Goal: Task Accomplishment & Management: Manage account settings

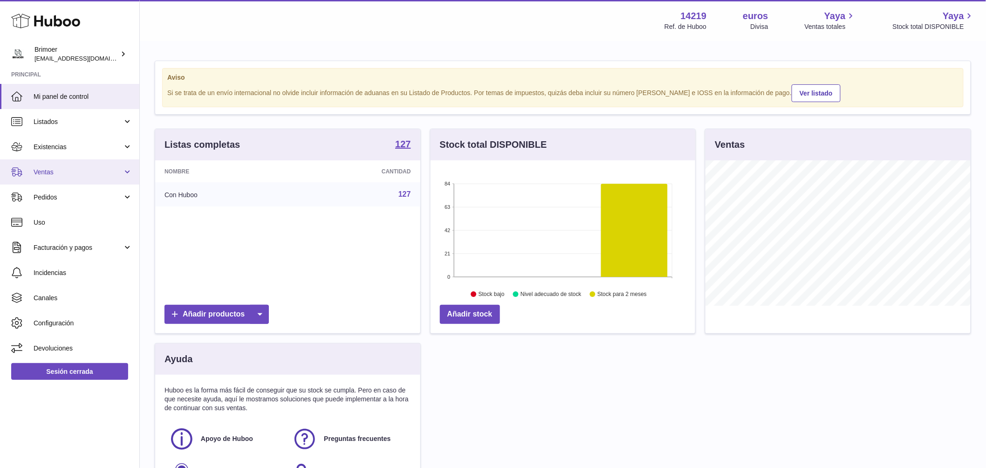
click at [94, 170] on span "Ventas" at bounding box center [78, 172] width 89 height 9
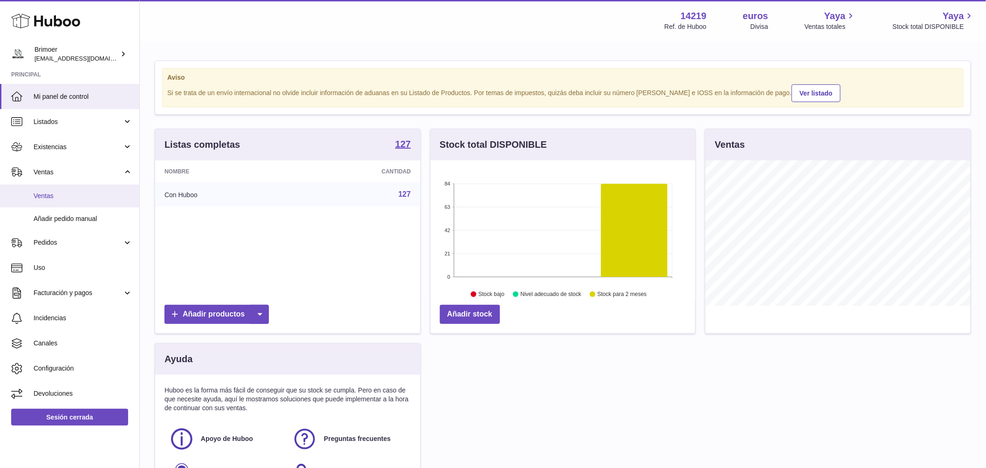
click at [81, 195] on span "Ventas" at bounding box center [83, 195] width 99 height 9
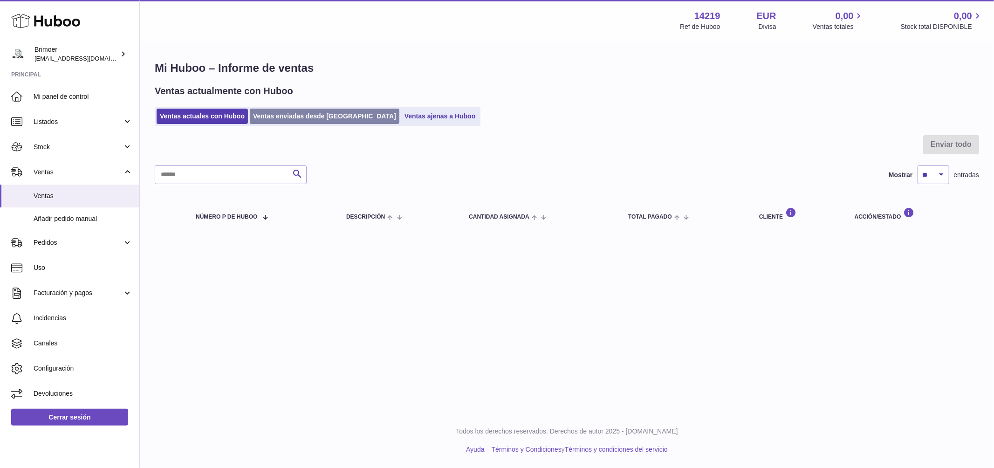
click at [298, 117] on link "Ventas enviadas desde [GEOGRAPHIC_DATA]" at bounding box center [325, 116] width 150 height 15
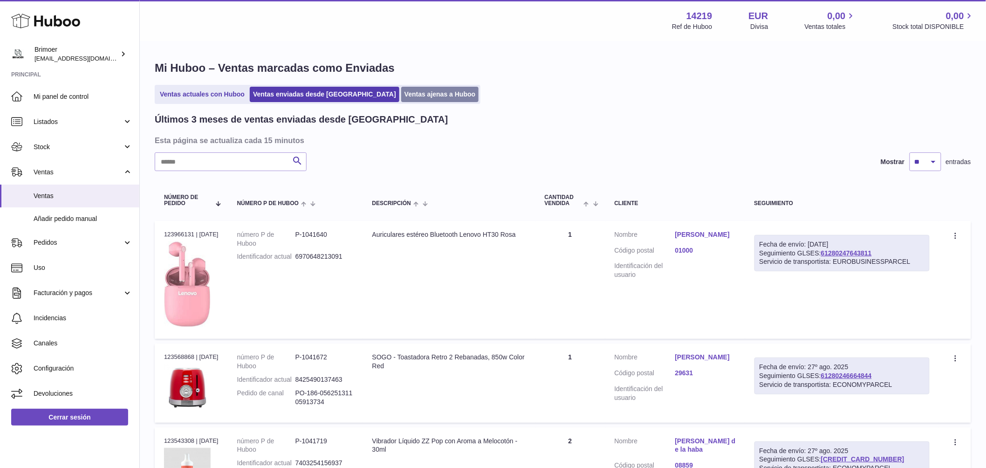
click at [401, 95] on link "Ventas ajenas a Huboo" at bounding box center [440, 94] width 78 height 15
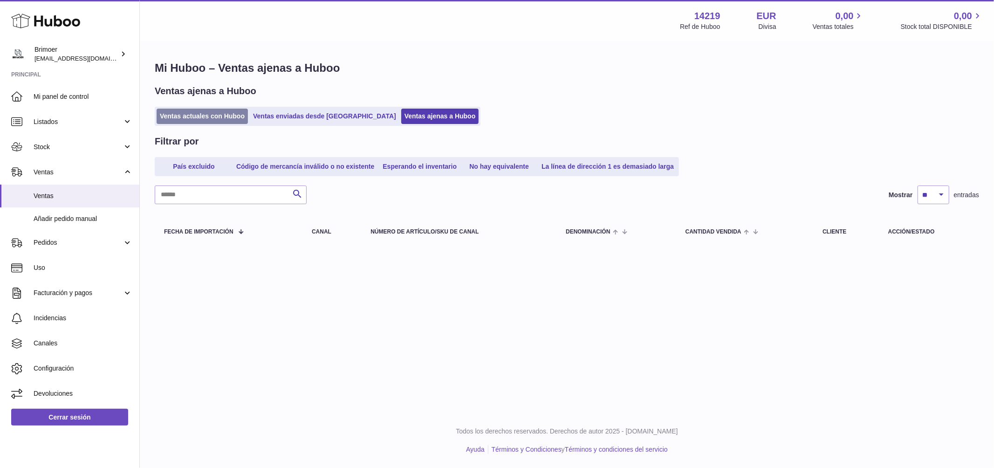
click at [204, 116] on link "Ventas actuales con Huboo" at bounding box center [202, 116] width 91 height 15
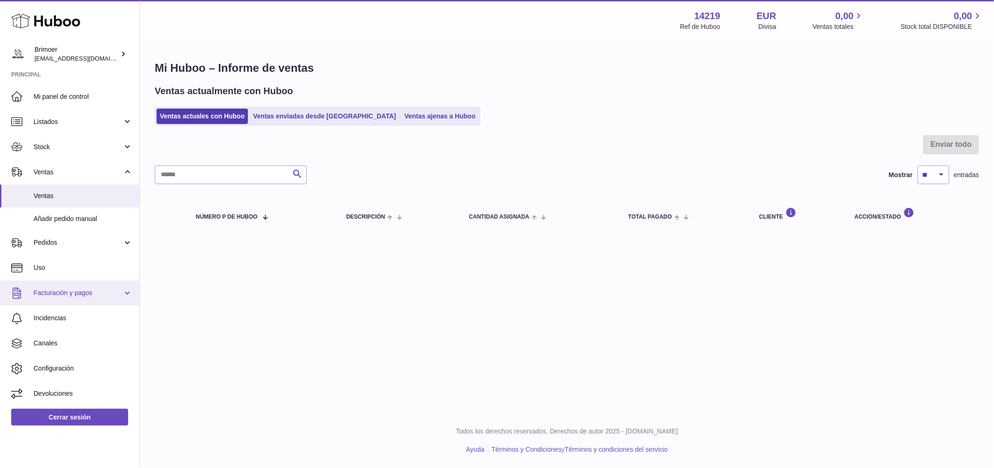
click at [123, 291] on link "Facturación y pagos" at bounding box center [69, 292] width 139 height 25
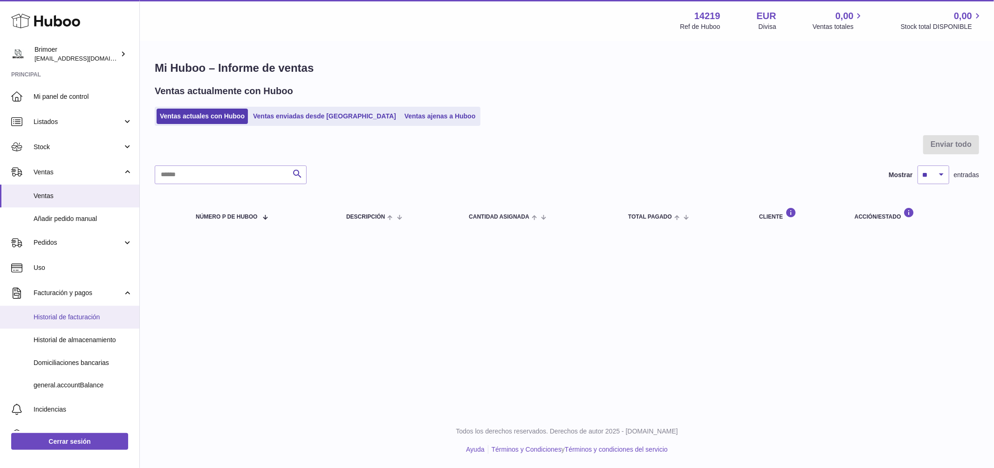
click at [96, 316] on span "Historial de facturación" at bounding box center [83, 317] width 99 height 9
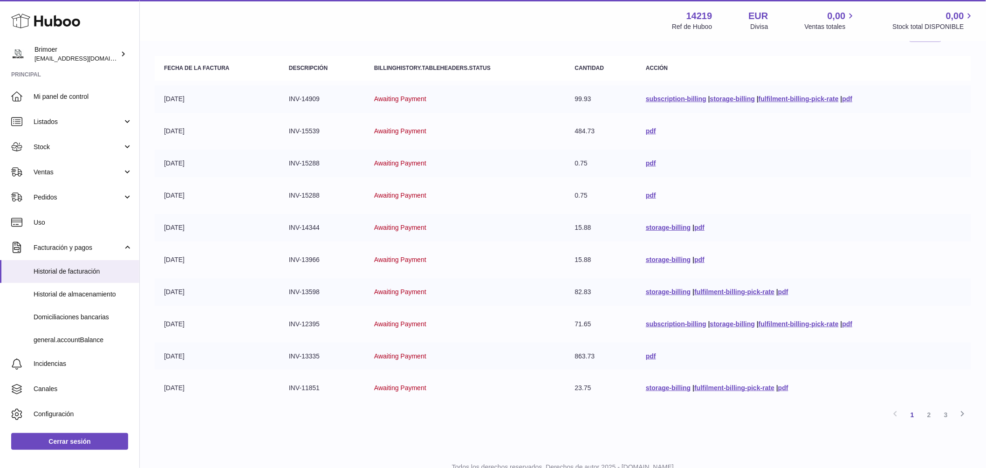
scroll to position [129, 0]
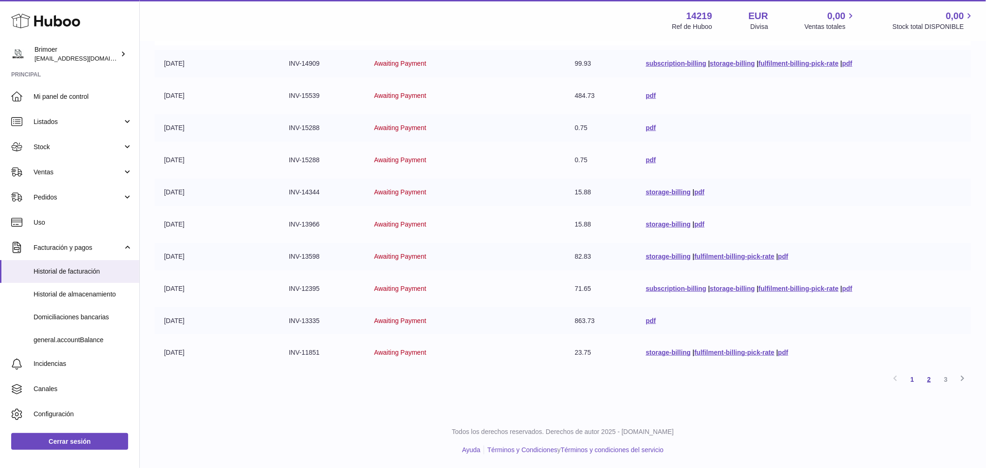
click at [930, 378] on link "2" at bounding box center [929, 379] width 17 height 17
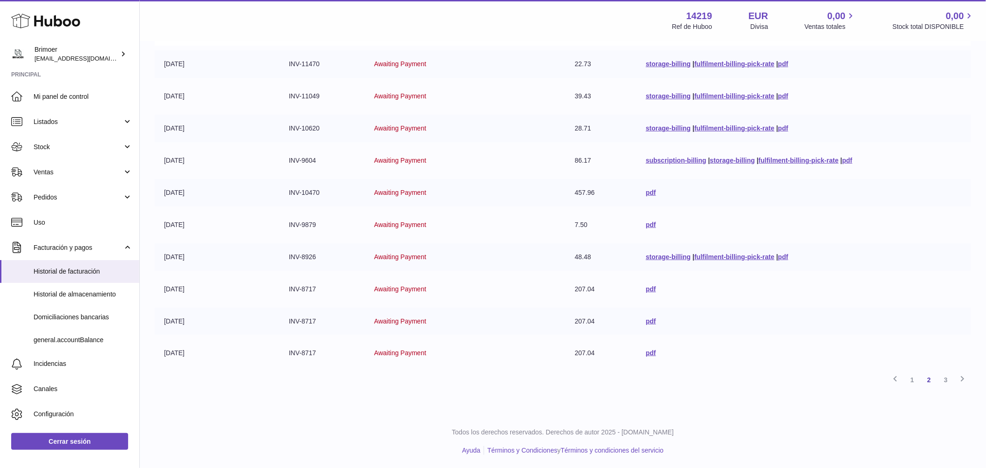
scroll to position [129, 0]
click at [945, 378] on link "3" at bounding box center [945, 379] width 17 height 17
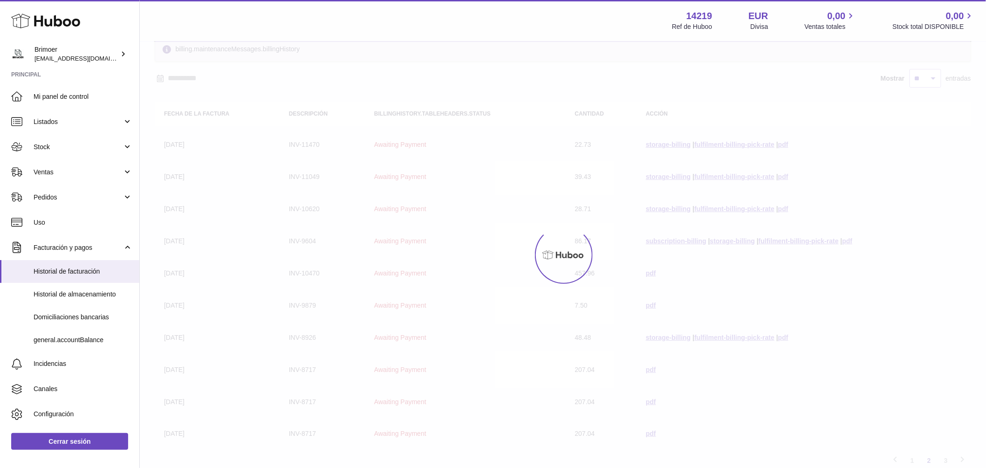
scroll to position [42, 0]
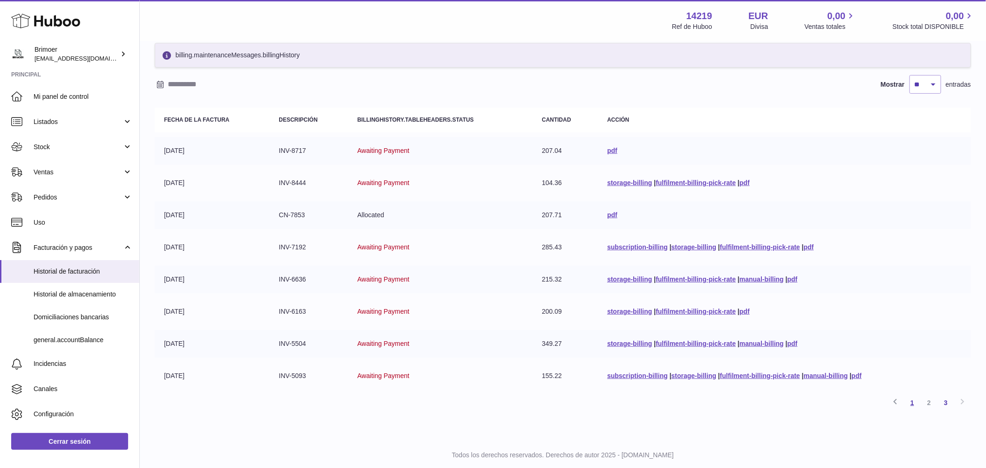
click at [916, 401] on link "1" at bounding box center [912, 402] width 17 height 17
